Goal: Transaction & Acquisition: Purchase product/service

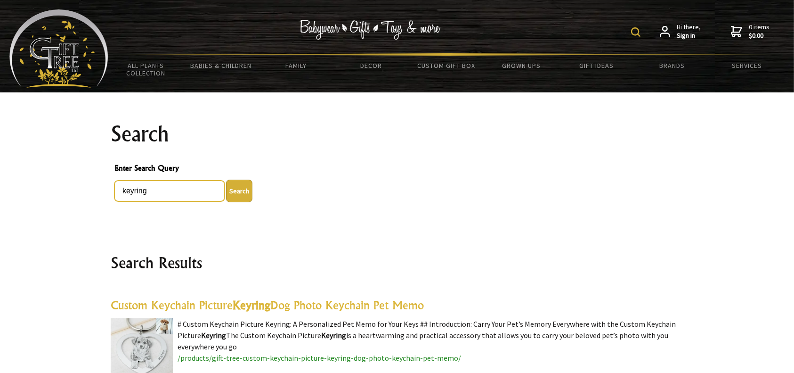
click at [184, 189] on input "keyring" at bounding box center [169, 190] width 110 height 21
type input "k"
type input "car keyring"
click at [226, 179] on button "Search" at bounding box center [239, 190] width 26 height 23
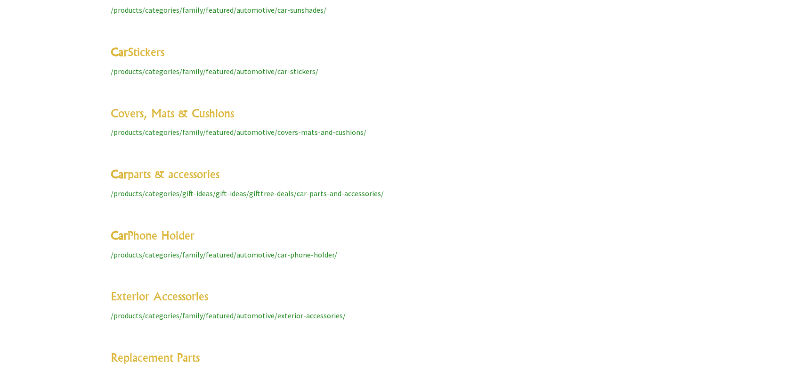
scroll to position [3512, 0]
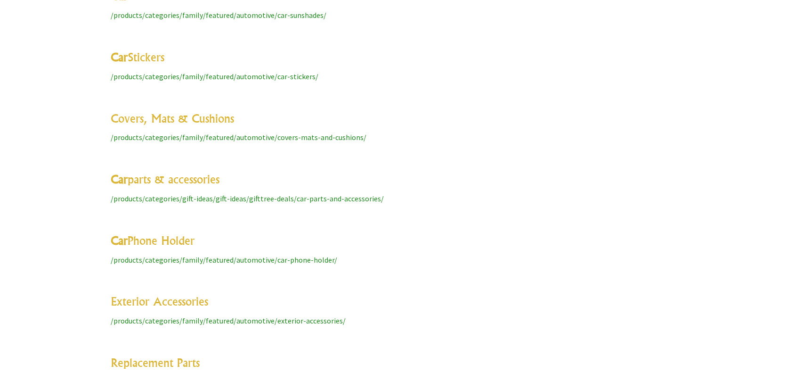
click at [244, 195] on span "/products/categories/gift-ideas/gift-ideas/gifttree-deals/car-parts-and-accesso…" at bounding box center [247, 198] width 273 height 9
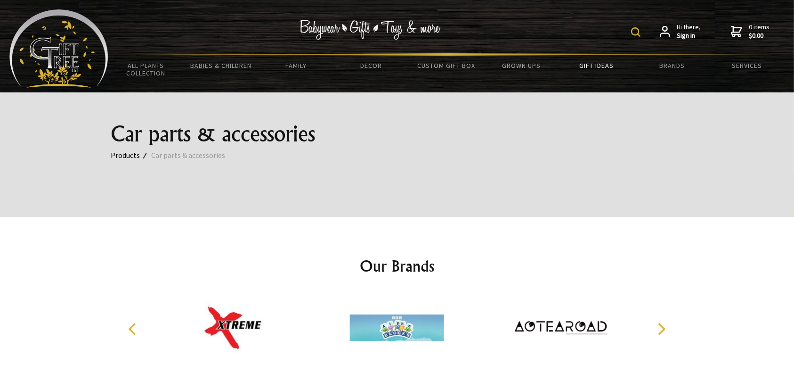
scroll to position [113, 0]
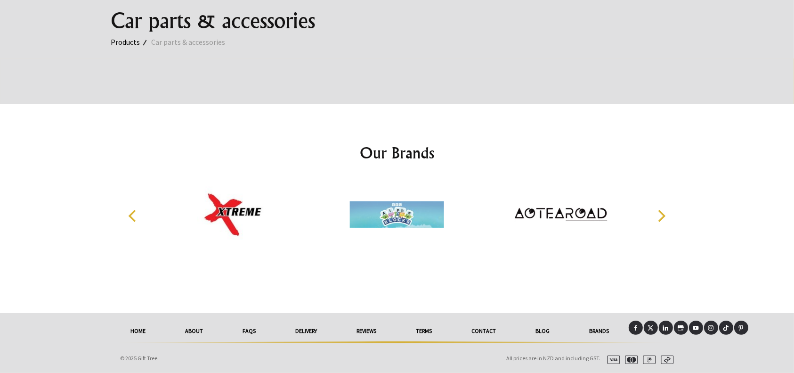
click at [668, 210] on button "Next" at bounding box center [661, 215] width 21 height 21
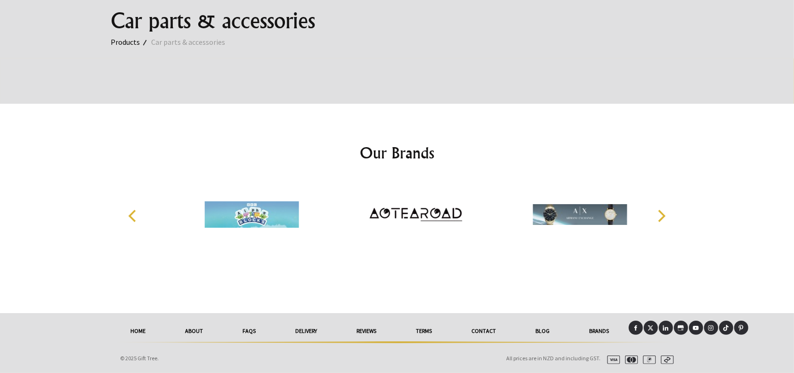
click at [668, 210] on button "Next" at bounding box center [661, 215] width 21 height 21
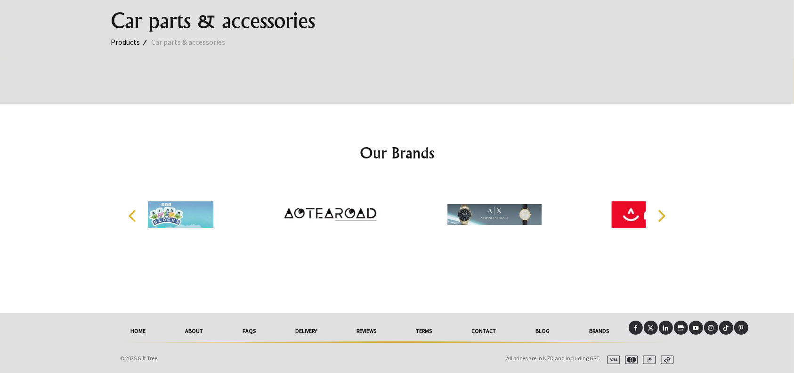
click at [668, 210] on button "Next" at bounding box center [661, 215] width 21 height 21
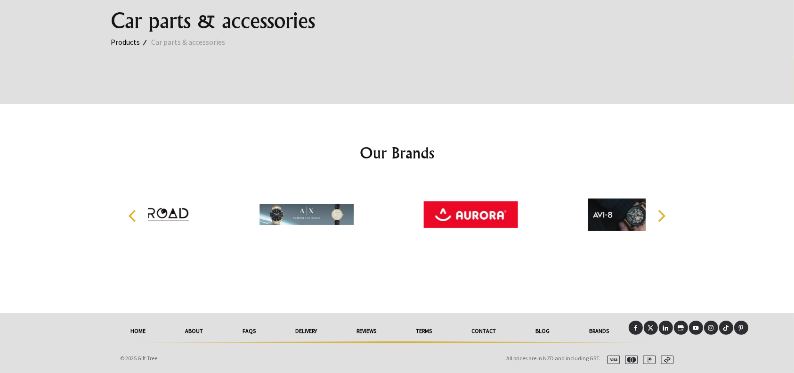
click at [668, 210] on button "Next" at bounding box center [661, 215] width 21 height 21
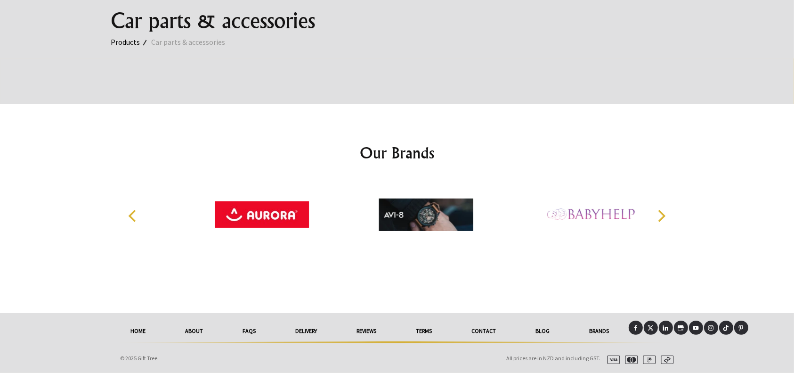
click at [668, 210] on button "Next" at bounding box center [661, 215] width 21 height 21
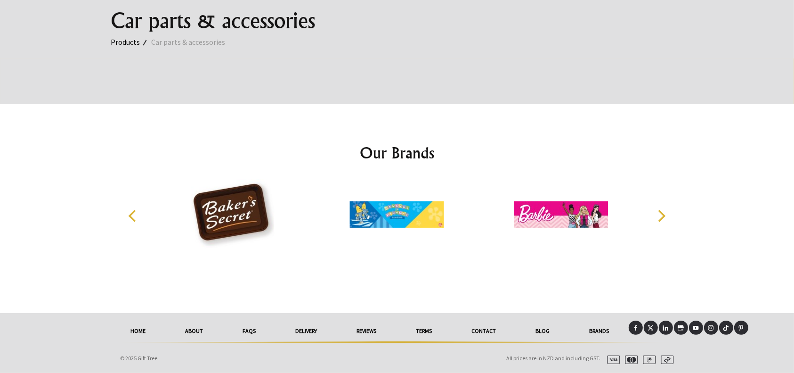
scroll to position [0, 0]
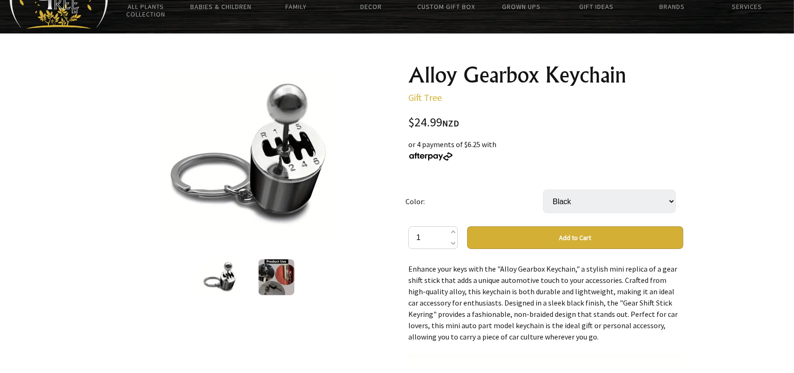
scroll to position [57, 0]
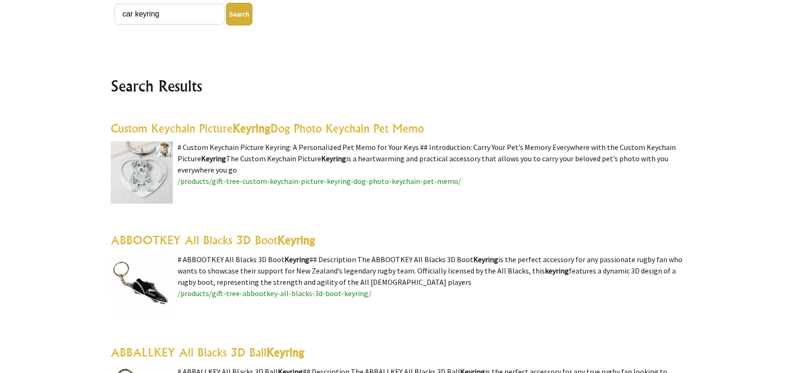
scroll to position [147, 0]
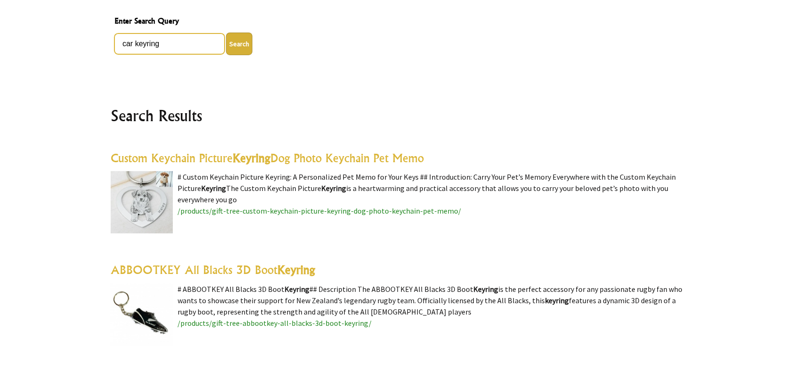
click at [130, 40] on input "car keyring" at bounding box center [169, 43] width 110 height 21
type input "sport keyring"
click at [226, 33] on button "Search" at bounding box center [239, 44] width 26 height 23
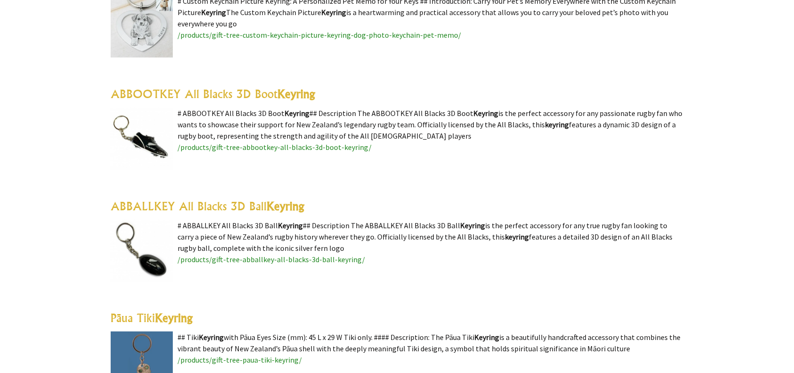
scroll to position [517, 0]
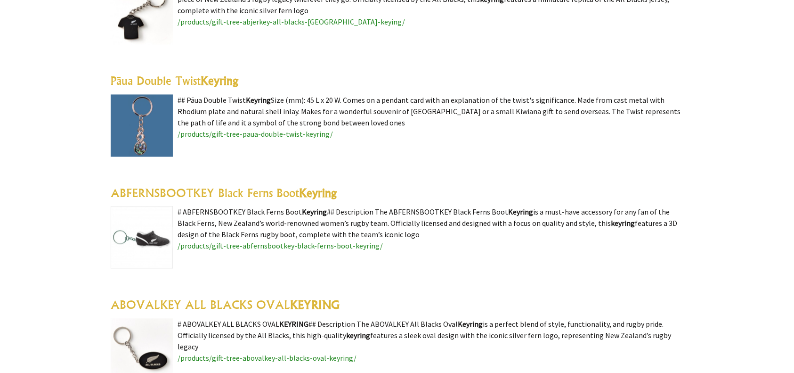
scroll to position [2022, 0]
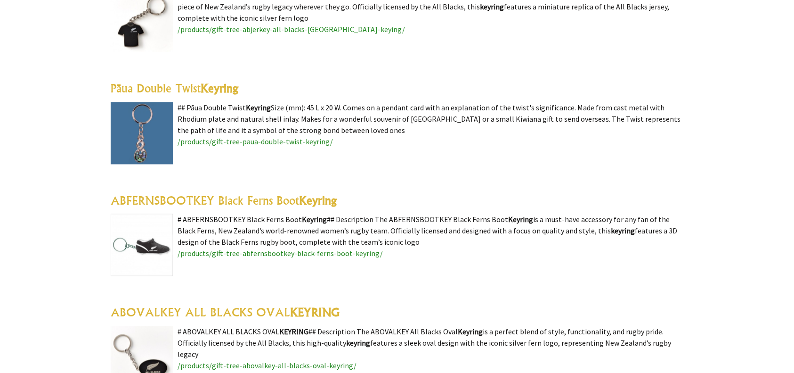
click at [150, 36] on img at bounding box center [142, 21] width 62 height 62
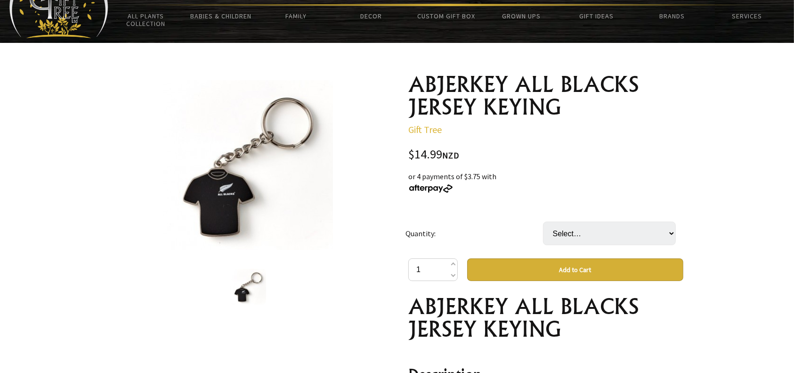
scroll to position [50, 0]
